Goal: Task Accomplishment & Management: Use online tool/utility

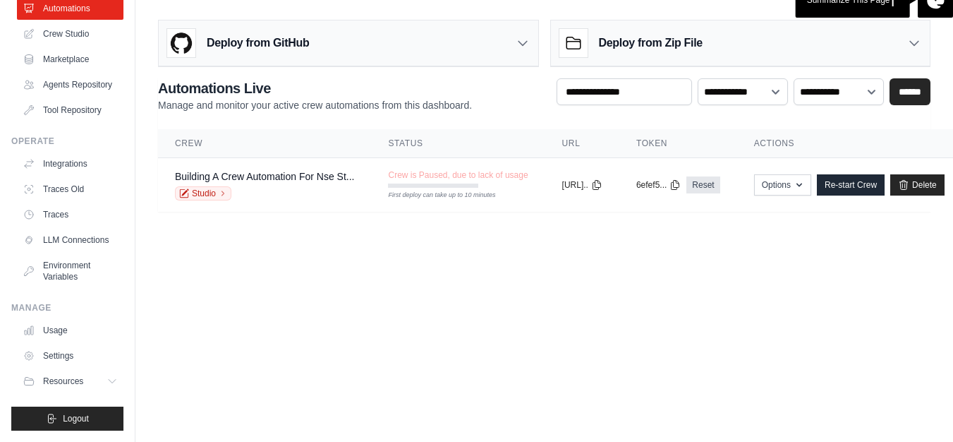
scroll to position [11, 0]
click at [108, 380] on icon at bounding box center [113, 380] width 11 height 11
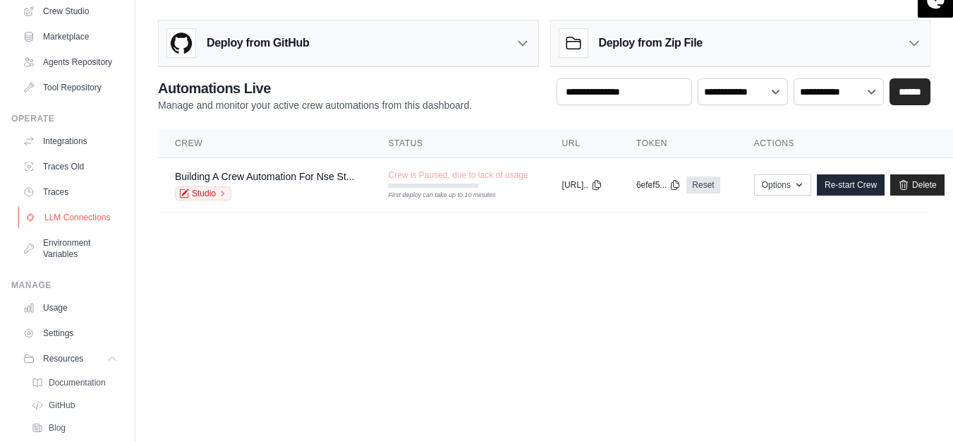
click at [59, 229] on link "LLM Connections" at bounding box center [71, 217] width 107 height 23
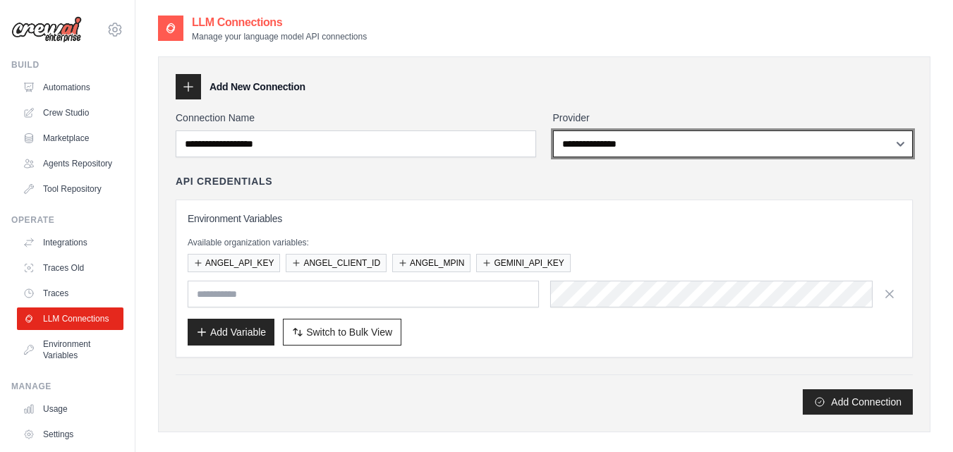
click at [672, 144] on select "**********" at bounding box center [733, 144] width 361 height 27
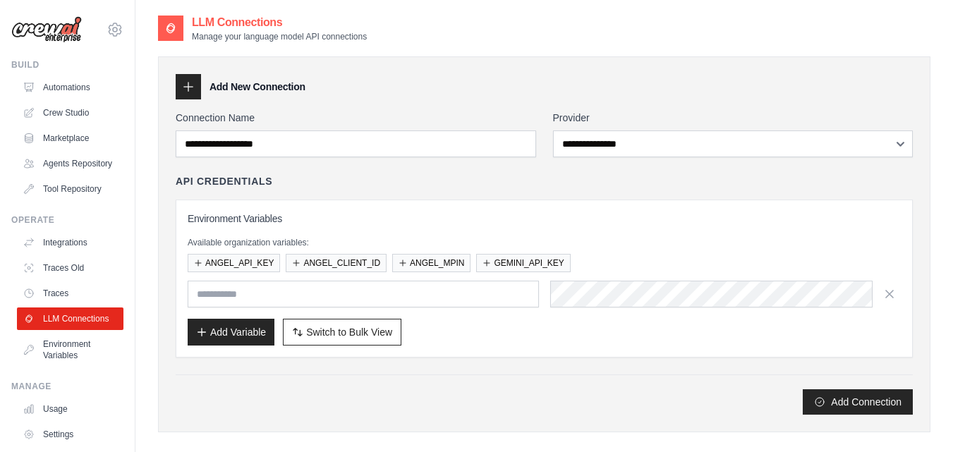
click at [463, 388] on div "Add Connection" at bounding box center [544, 395] width 737 height 40
click at [66, 121] on link "Crew Studio" at bounding box center [71, 113] width 107 height 23
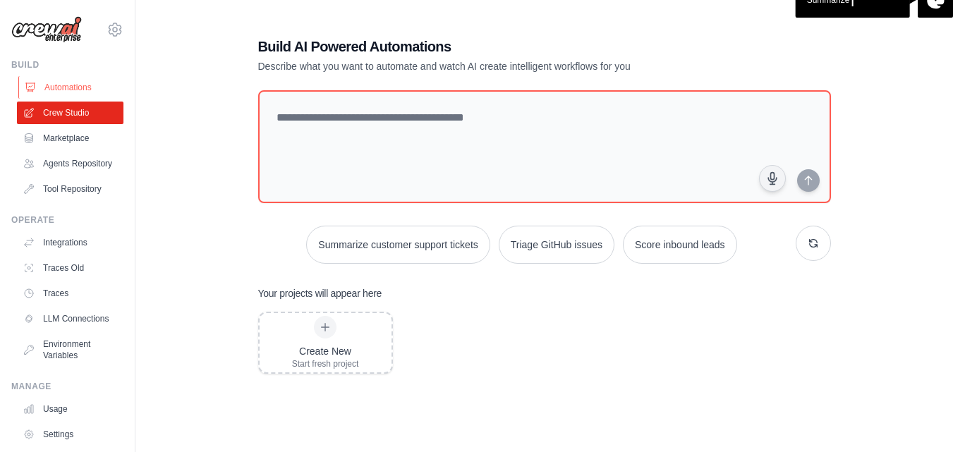
click at [64, 90] on link "Automations" at bounding box center [71, 87] width 107 height 23
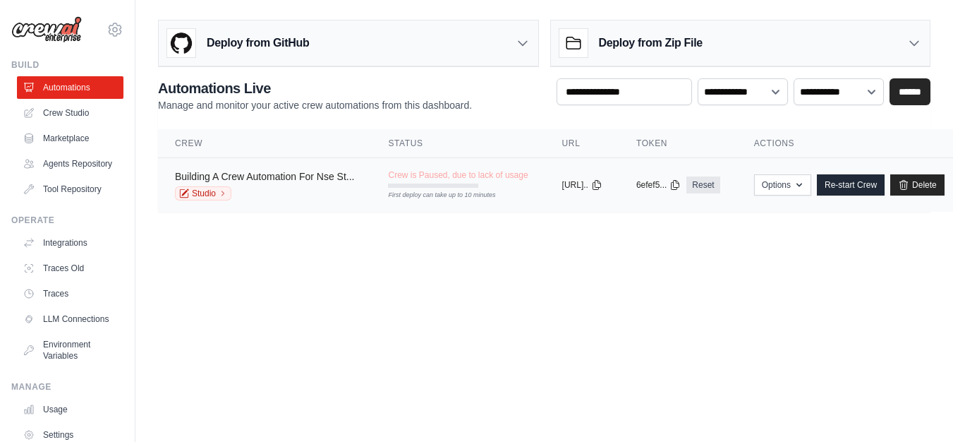
click at [274, 176] on link "Building A Crew Automation For Nse St..." at bounding box center [264, 176] width 179 height 11
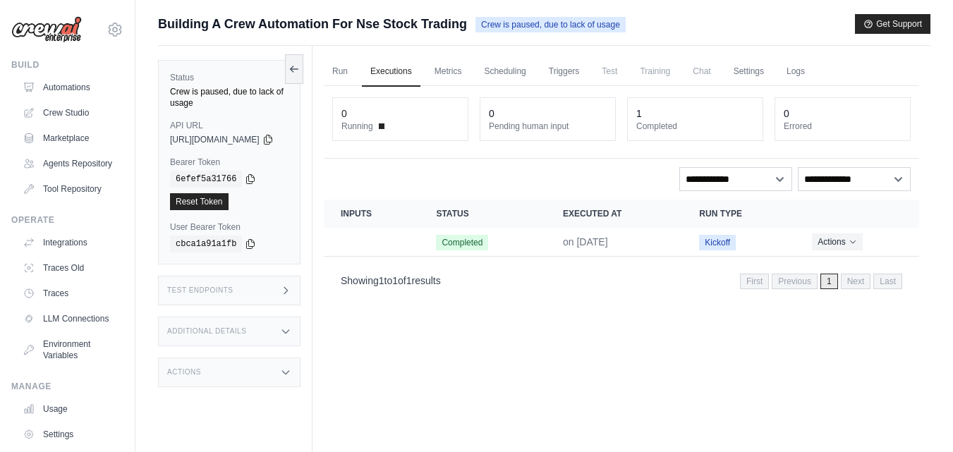
click at [500, 334] on div "Run Executions Metrics Scheduling Triggers Test Training Chat Settings Logs 0 R…" at bounding box center [622, 272] width 618 height 452
click at [546, 206] on th "Status" at bounding box center [482, 214] width 127 height 28
click at [419, 249] on td "Crew executions table" at bounding box center [371, 242] width 95 height 29
click at [356, 76] on link "Run" at bounding box center [340, 72] width 32 height 30
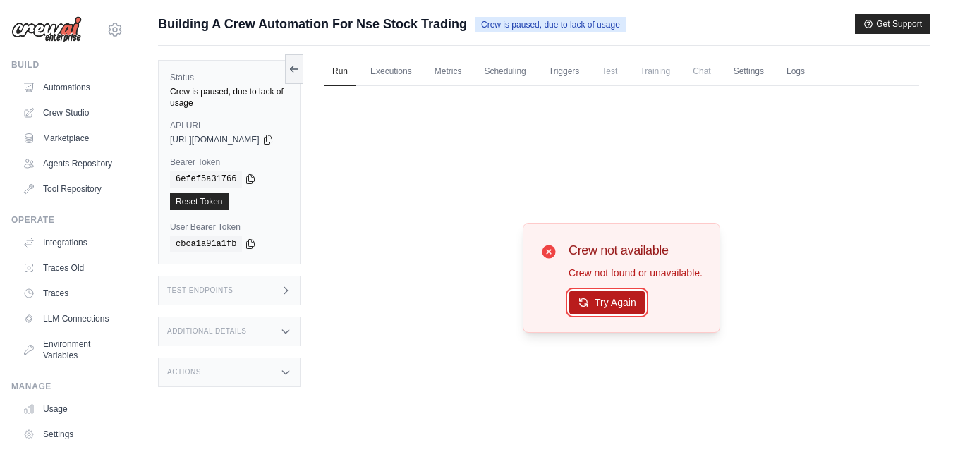
click at [646, 296] on button "Try Again" at bounding box center [607, 303] width 77 height 24
click at [606, 307] on button "Try Again" at bounding box center [607, 303] width 77 height 24
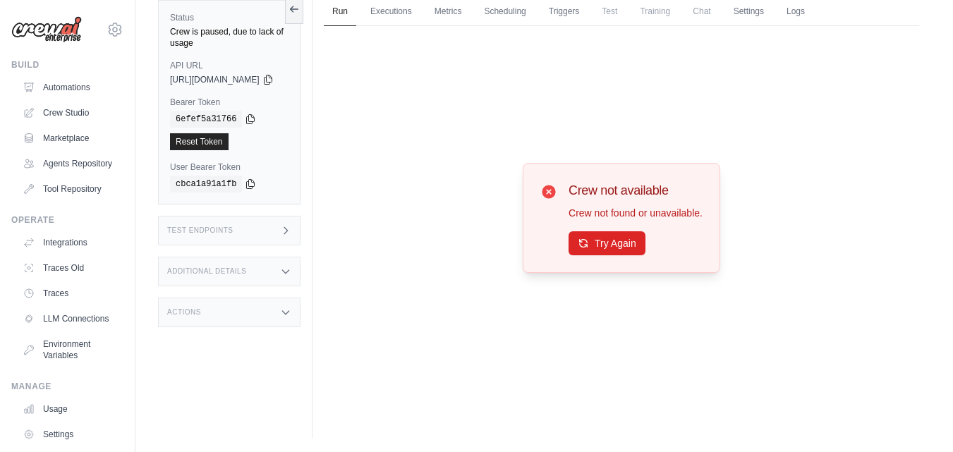
click at [284, 301] on div "Actions" at bounding box center [229, 313] width 143 height 30
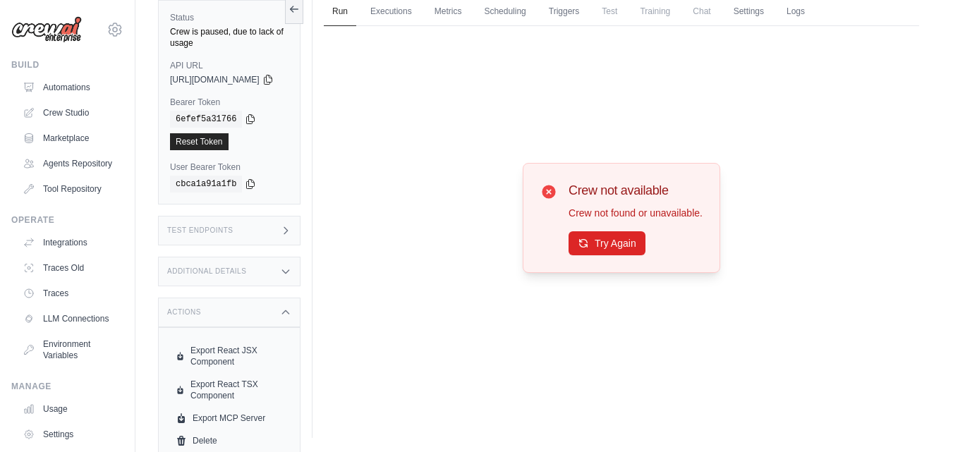
click at [301, 257] on div "Additional Details" at bounding box center [229, 272] width 143 height 30
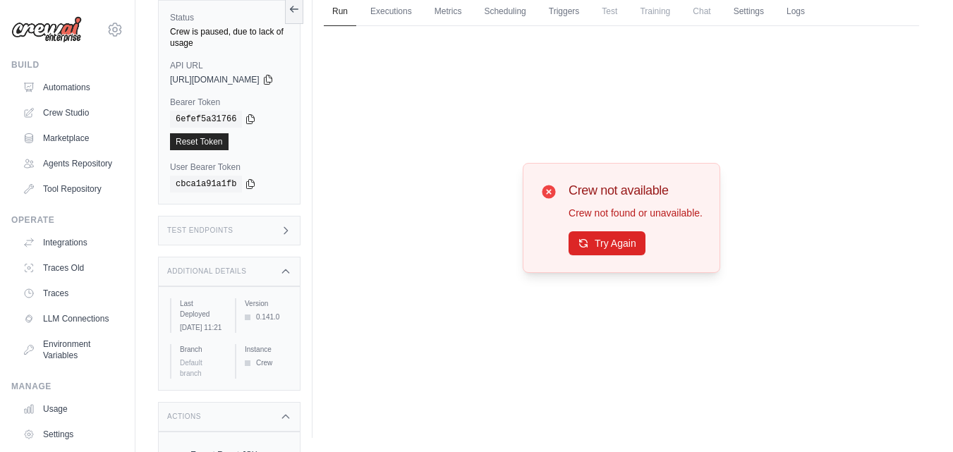
click at [297, 224] on div "Test Endpoints" at bounding box center [229, 231] width 143 height 30
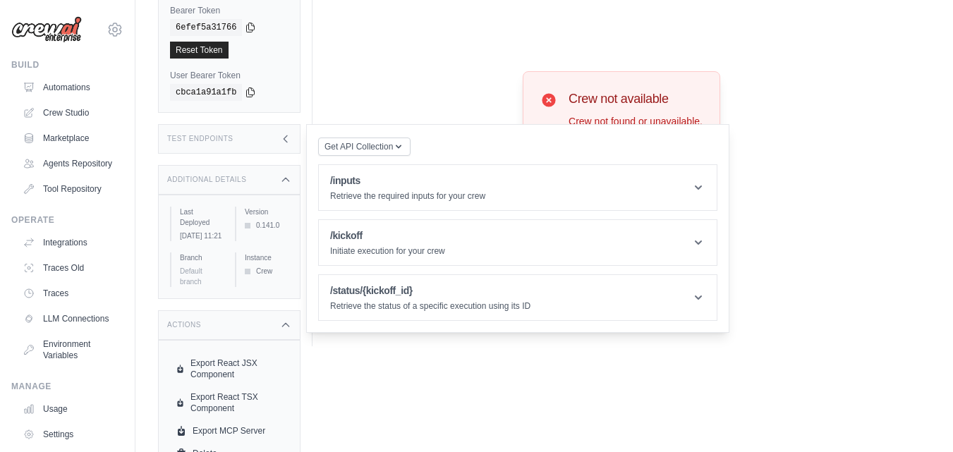
scroll to position [155, 0]
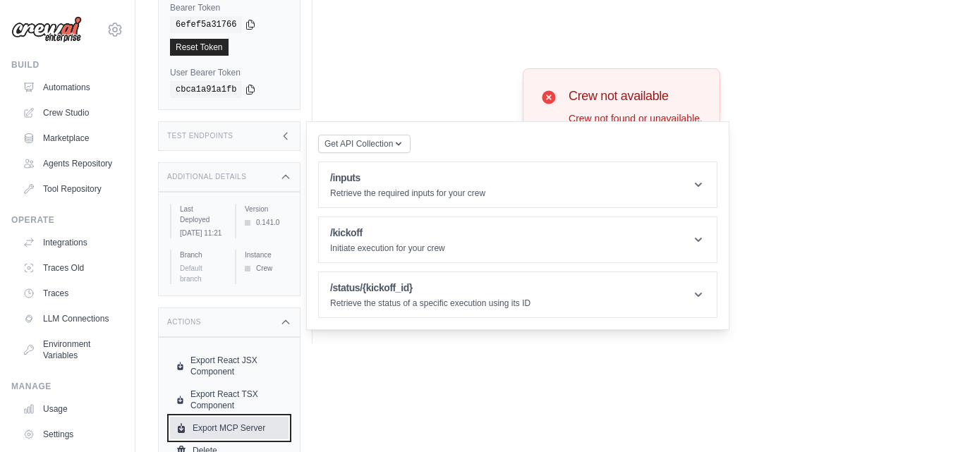
click at [226, 417] on link "Export MCP Server" at bounding box center [229, 428] width 119 height 23
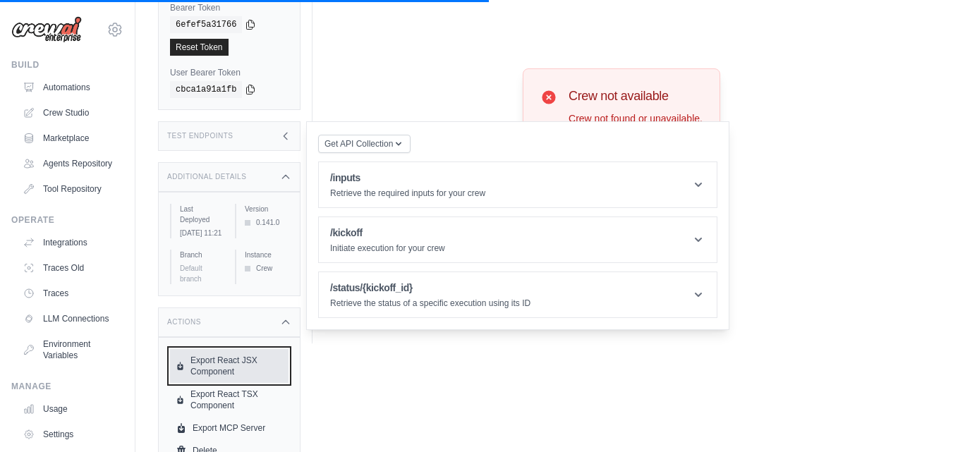
click at [234, 349] on link "Export React JSX Component" at bounding box center [229, 366] width 119 height 34
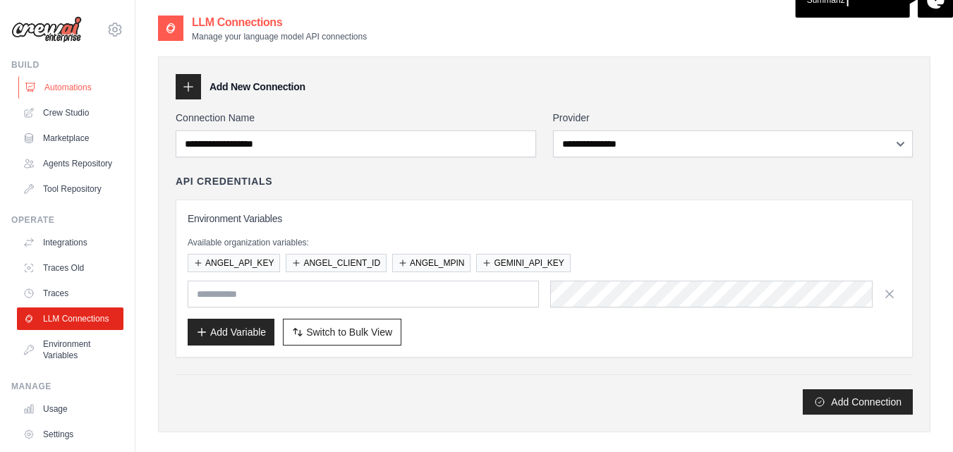
click at [52, 87] on link "Automations" at bounding box center [71, 87] width 107 height 23
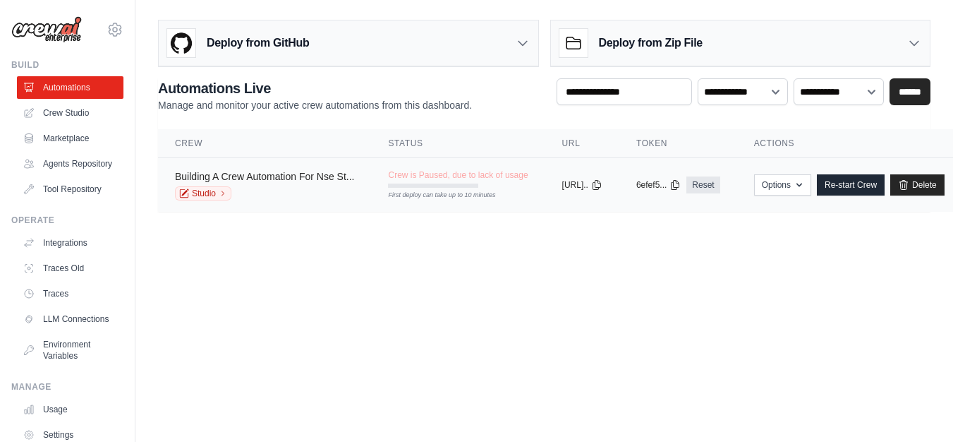
click at [313, 175] on link "Building A Crew Automation For Nse St..." at bounding box center [264, 176] width 179 height 11
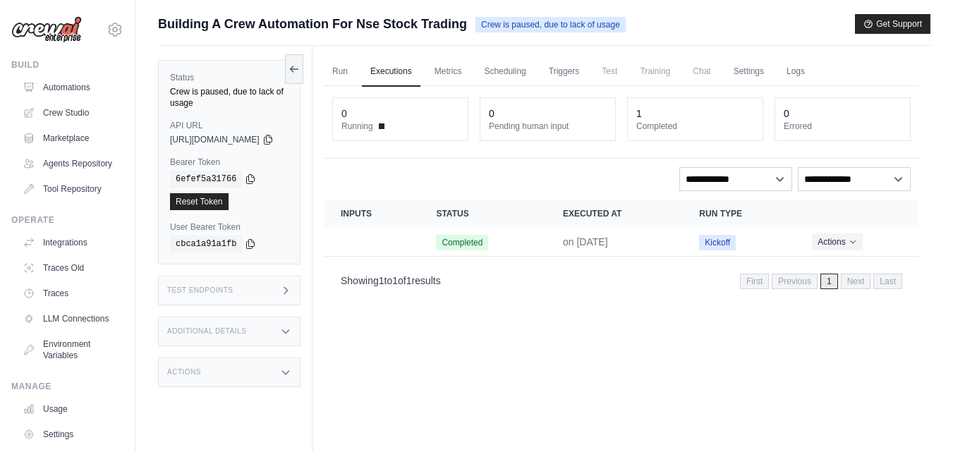
scroll to position [60, 0]
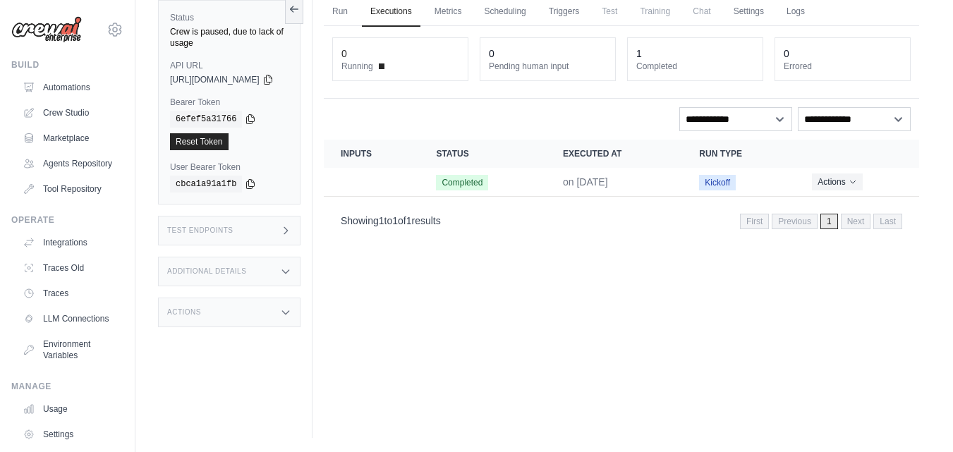
click at [284, 302] on div "Actions" at bounding box center [229, 313] width 143 height 30
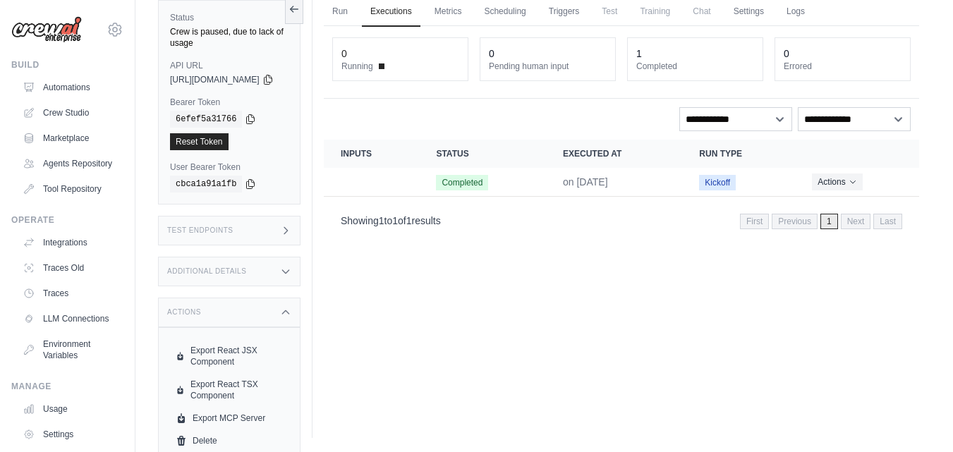
scroll to position [61, 0]
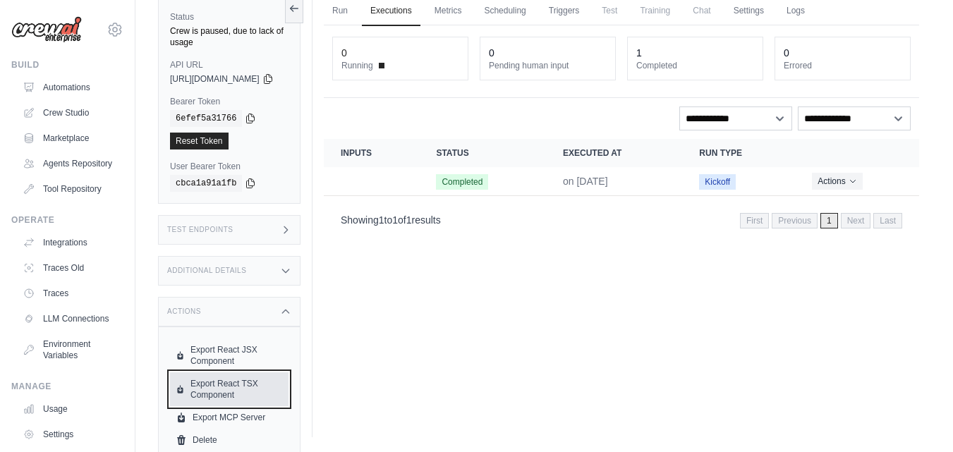
click at [224, 373] on link "Export React TSX Component" at bounding box center [229, 390] width 119 height 34
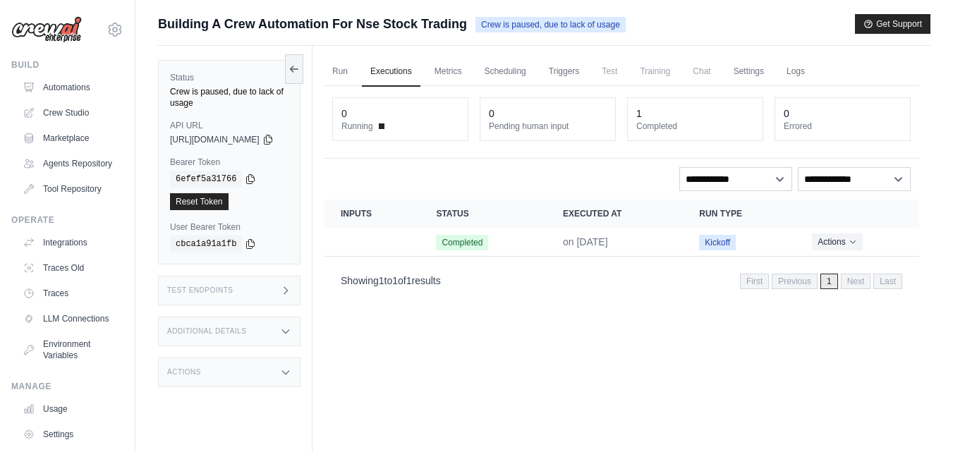
click at [271, 358] on div "Actions" at bounding box center [229, 373] width 143 height 30
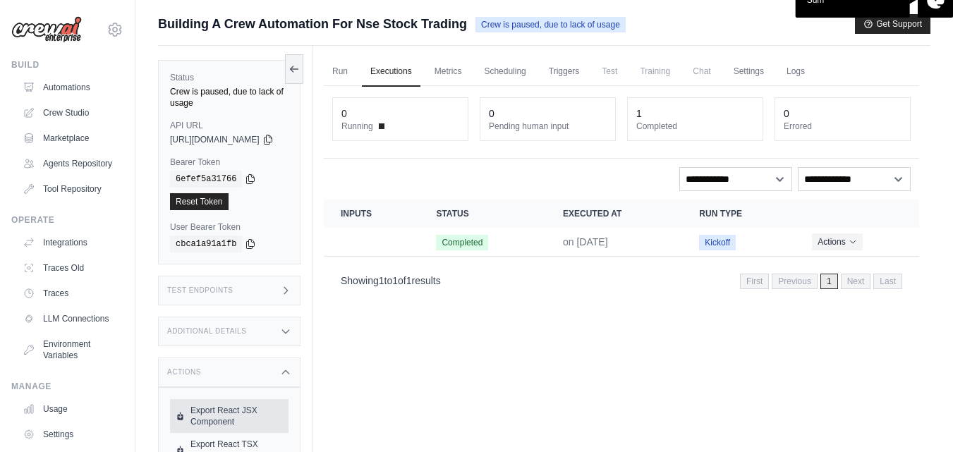
scroll to position [20, 0]
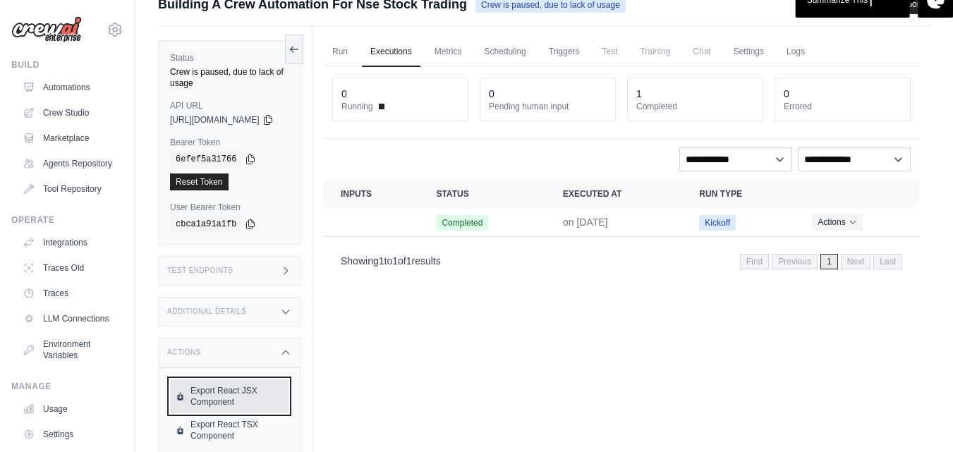
click at [215, 380] on link "Export React JSX Component" at bounding box center [229, 397] width 119 height 34
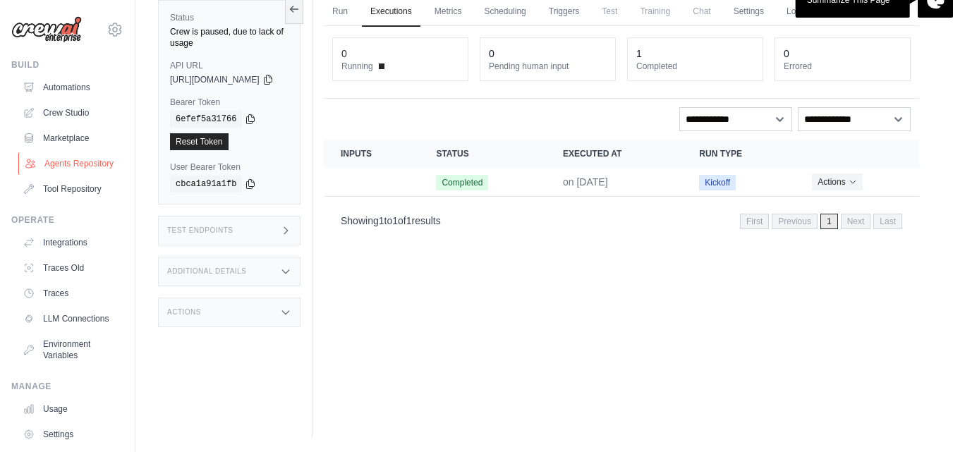
click at [61, 171] on link "Agents Repository" at bounding box center [71, 163] width 107 height 23
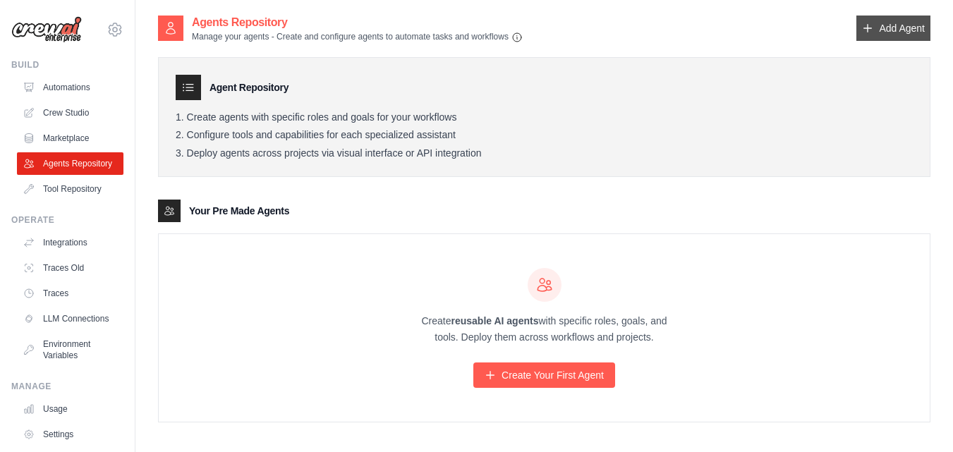
click at [868, 32] on icon at bounding box center [868, 29] width 8 height 8
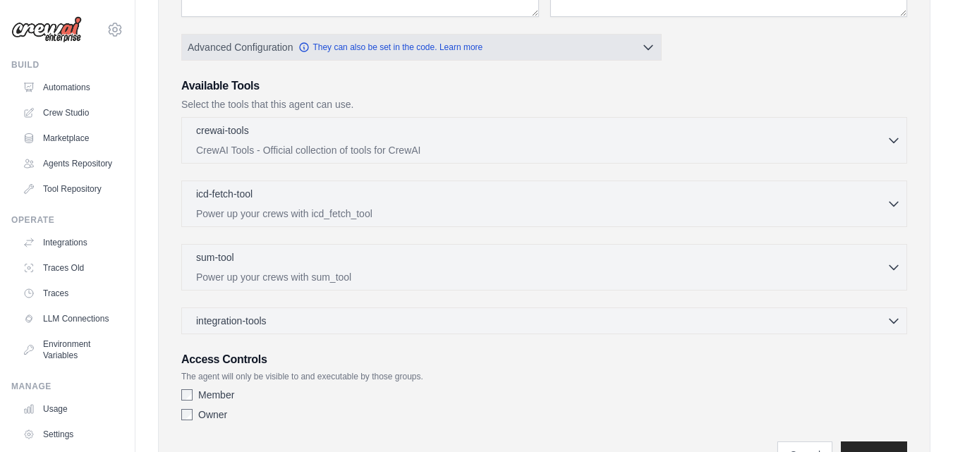
scroll to position [349, 0]
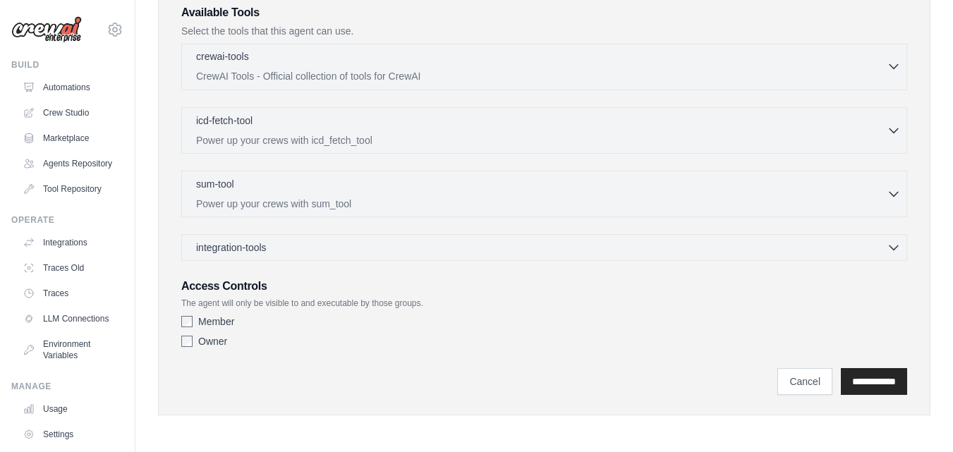
click at [838, 70] on p "CrewAI Tools - Official collection of tools for CrewAI" at bounding box center [541, 76] width 691 height 14
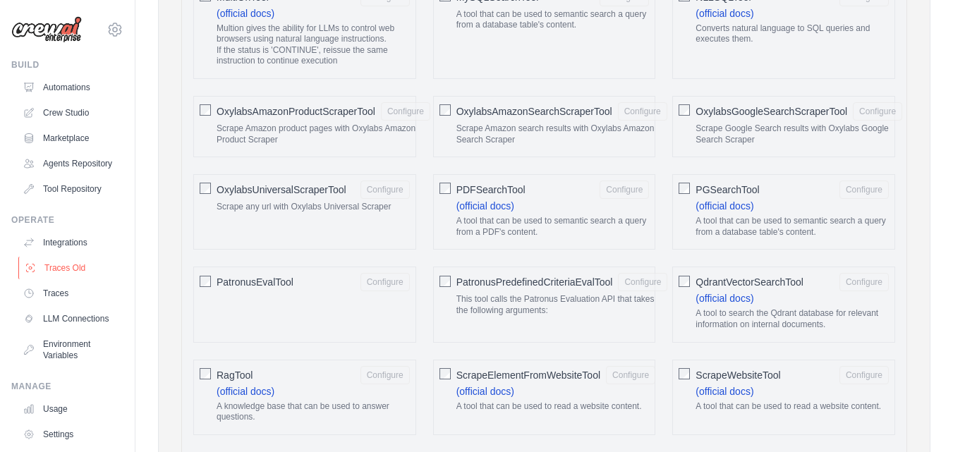
scroll to position [91, 0]
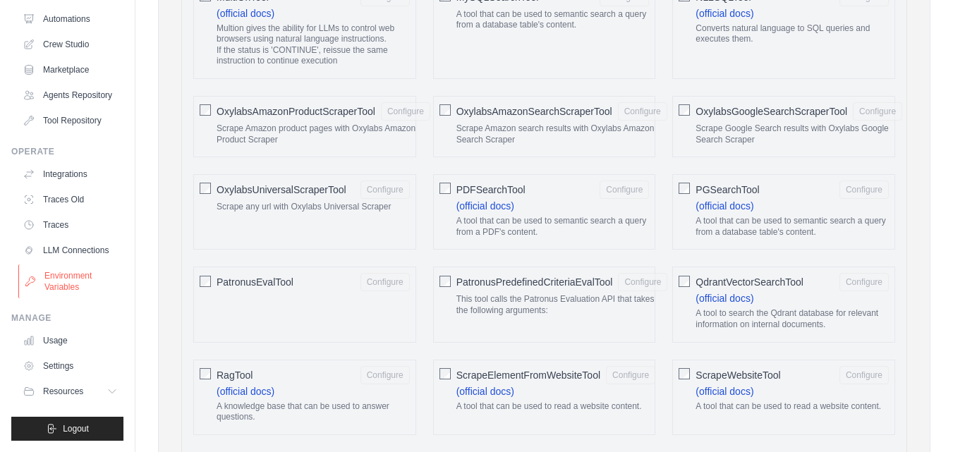
click at [64, 278] on link "Environment Variables" at bounding box center [71, 282] width 107 height 34
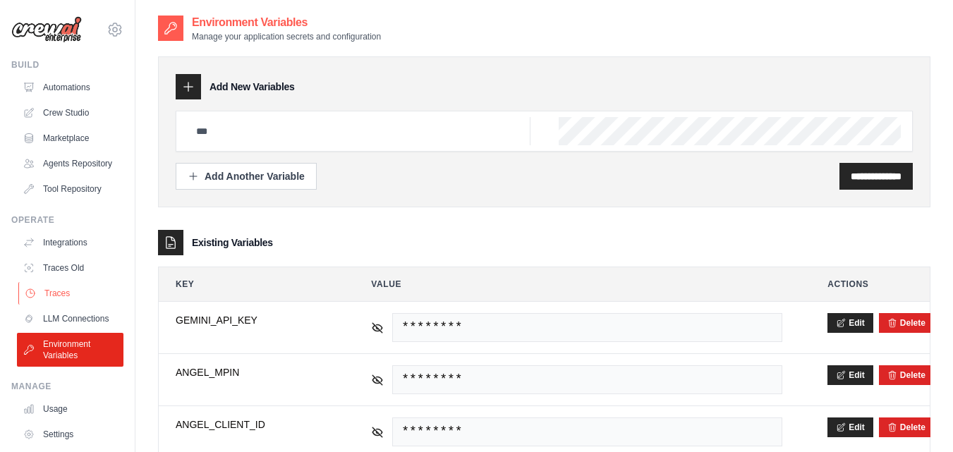
click at [56, 305] on link "Traces" at bounding box center [71, 293] width 107 height 23
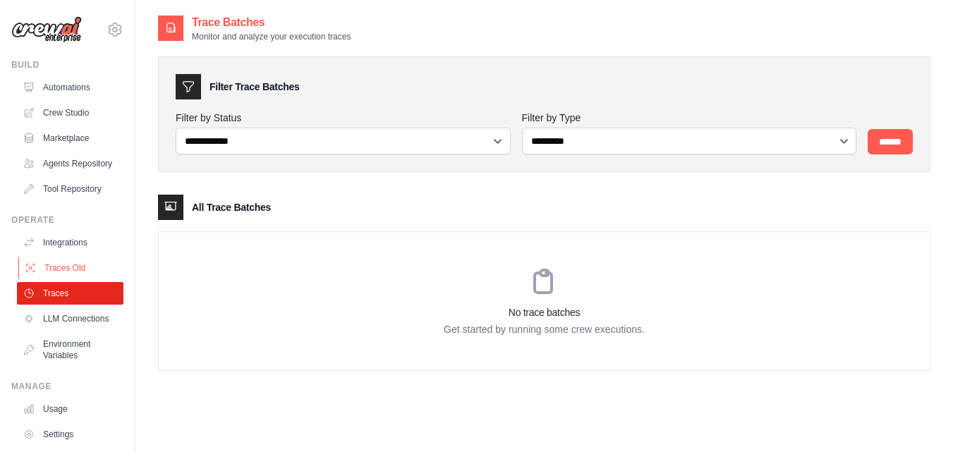
click at [87, 277] on link "Traces Old" at bounding box center [71, 268] width 107 height 23
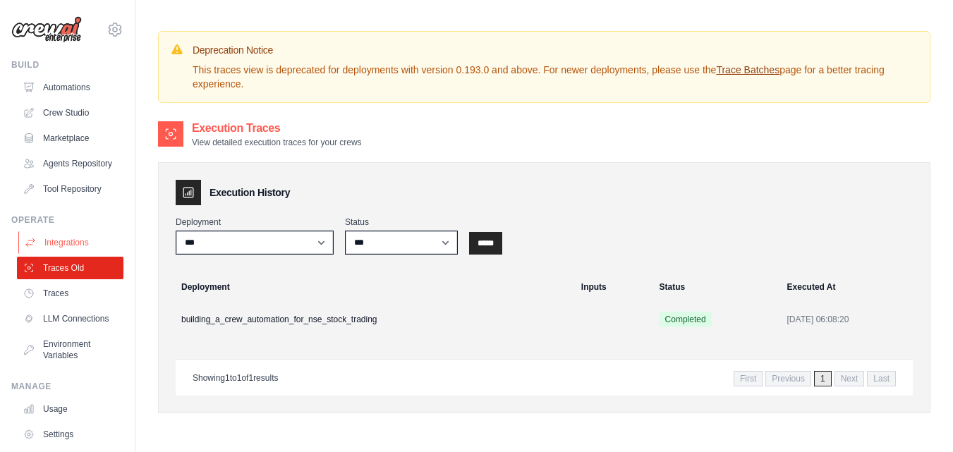
click at [76, 251] on link "Integrations" at bounding box center [71, 242] width 107 height 23
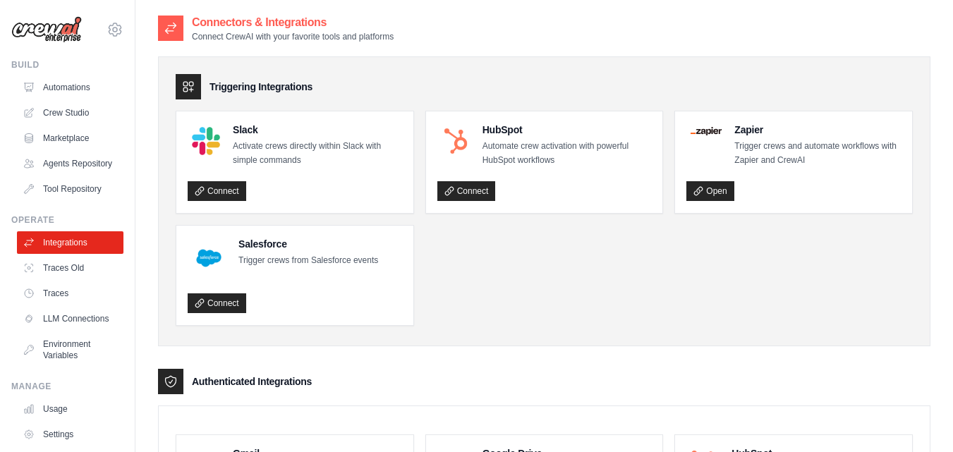
click at [500, 282] on ul "Slack Activate crews directly within Slack with simple commands Connect HubSpot…" at bounding box center [544, 218] width 737 height 215
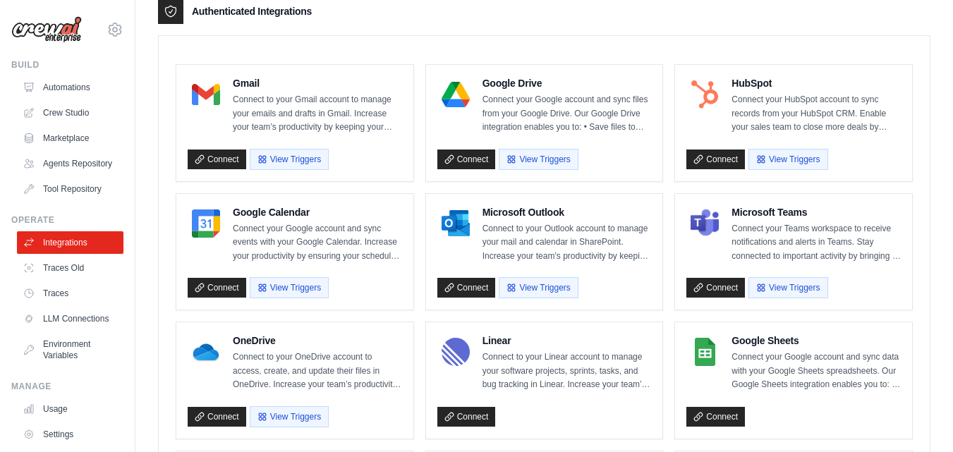
scroll to position [372, 0]
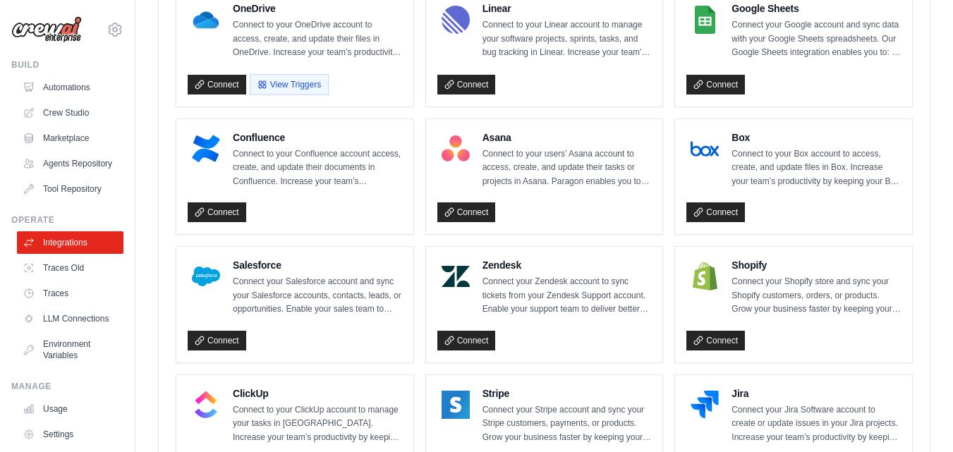
scroll to position [701, 0]
